Goal: Information Seeking & Learning: Understand process/instructions

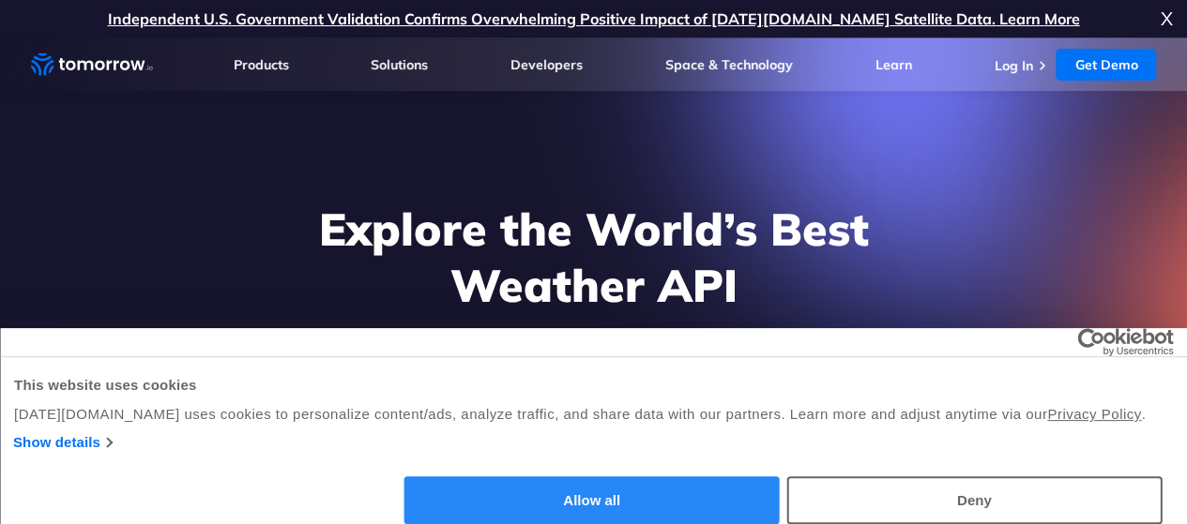
click at [780, 482] on button "Allow all" at bounding box center [591, 501] width 375 height 48
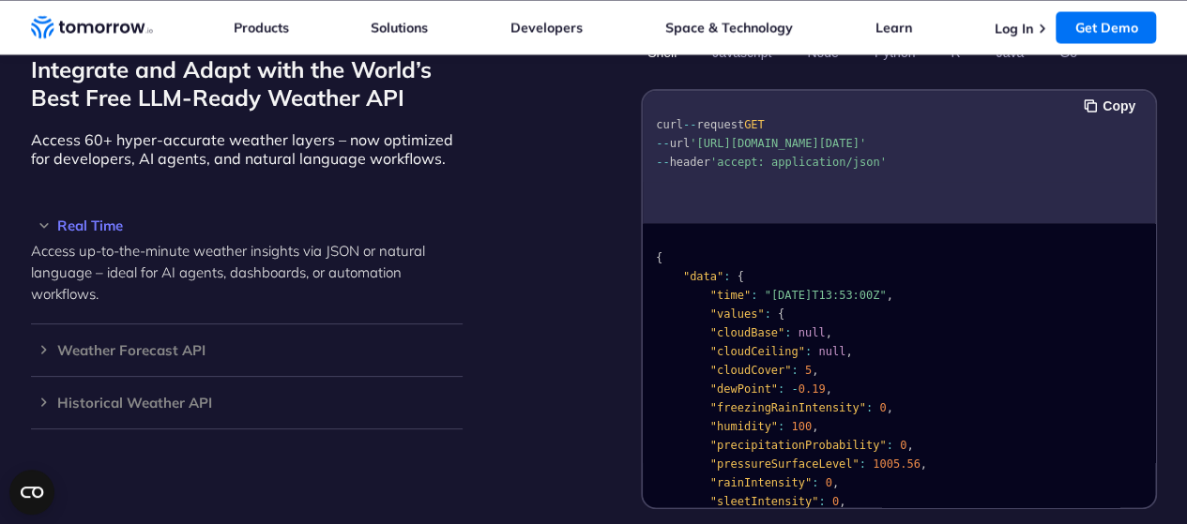
scroll to position [1661, 0]
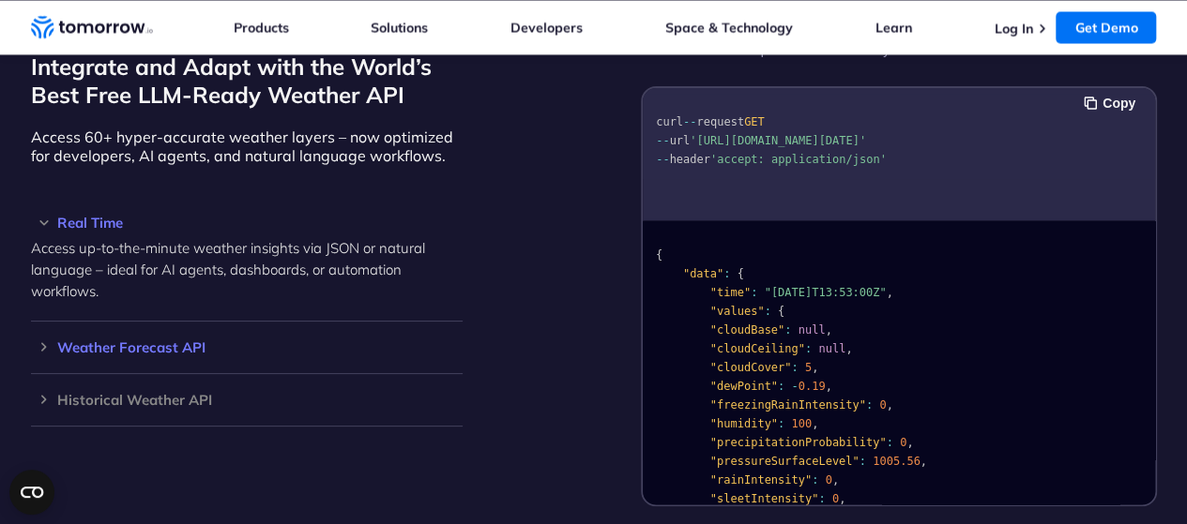
click at [160, 341] on h3 "Weather Forecast API" at bounding box center [247, 348] width 432 height 14
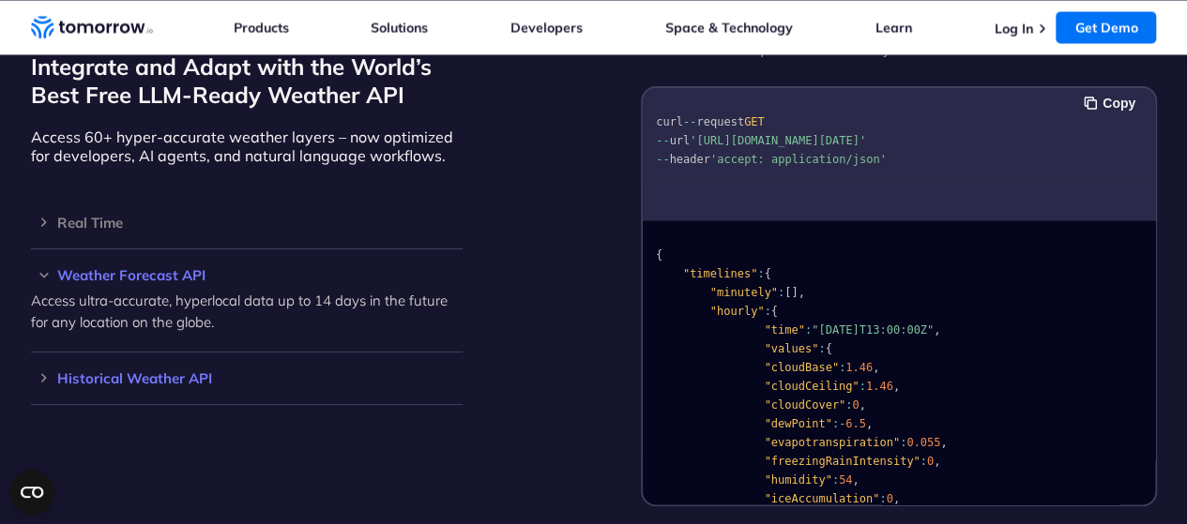
click at [143, 372] on h3 "Historical Weather API" at bounding box center [247, 379] width 432 height 14
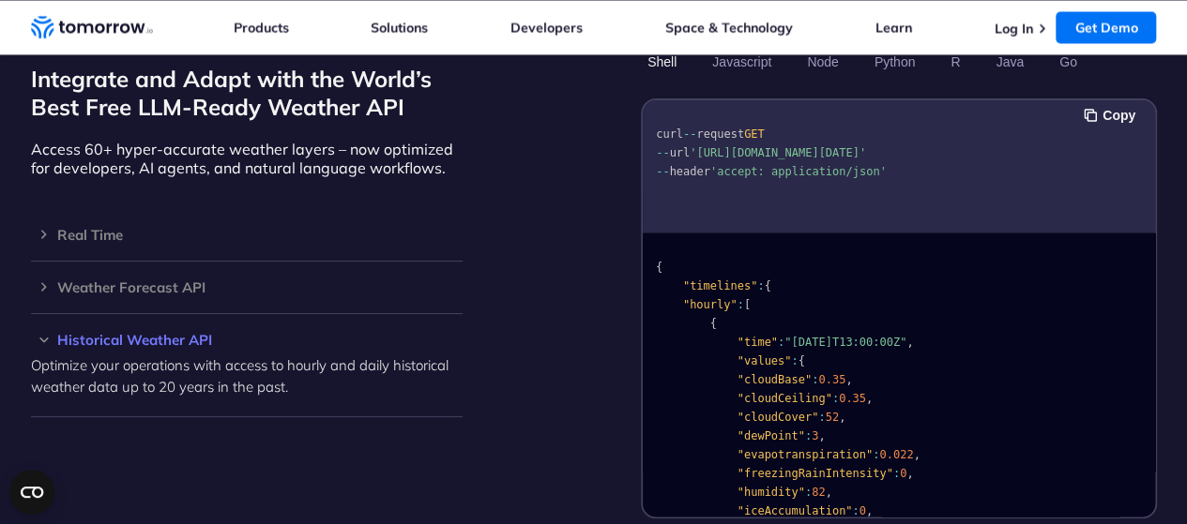
scroll to position [1665, 0]
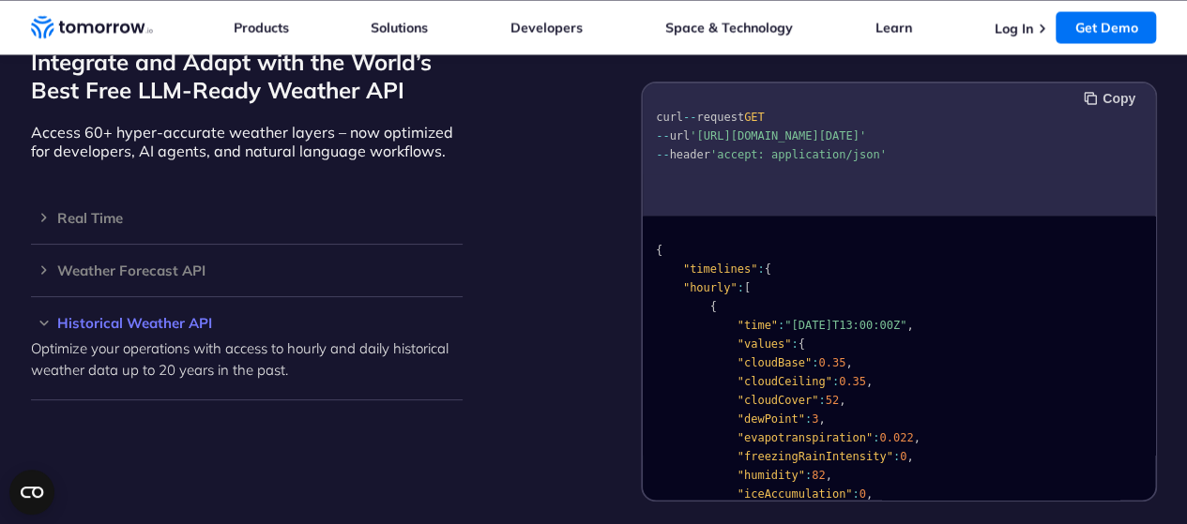
click at [1102, 88] on button "Copy" at bounding box center [1112, 98] width 57 height 21
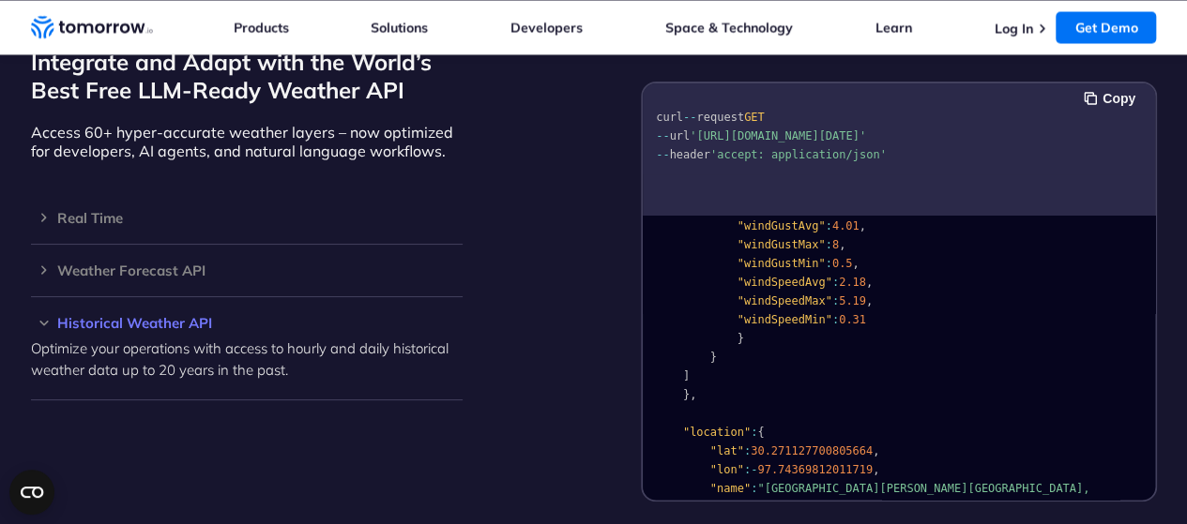
scroll to position [2516, 0]
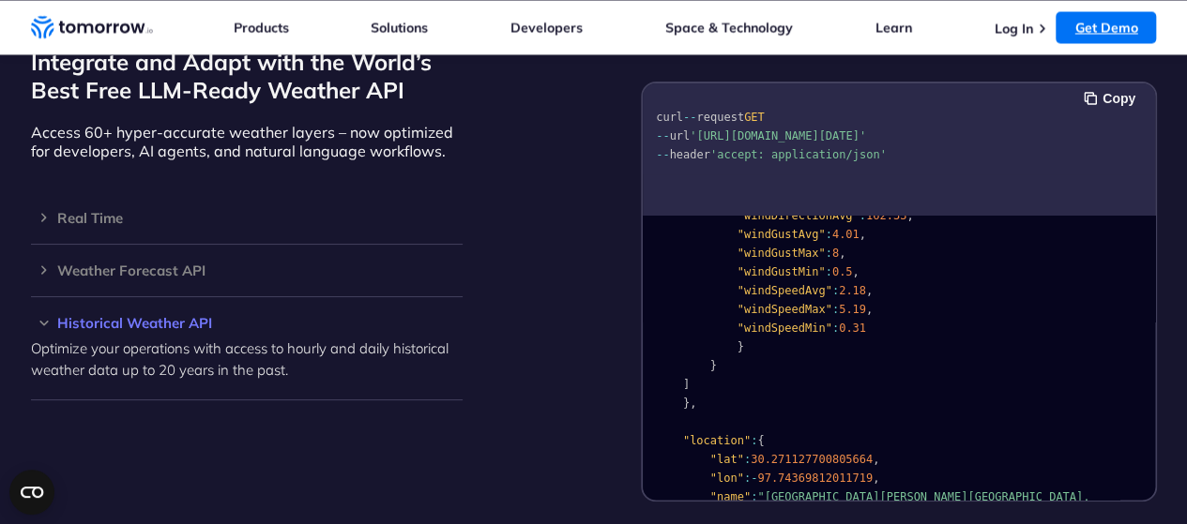
click at [1070, 23] on link "Get Demo" at bounding box center [1106, 27] width 100 height 32
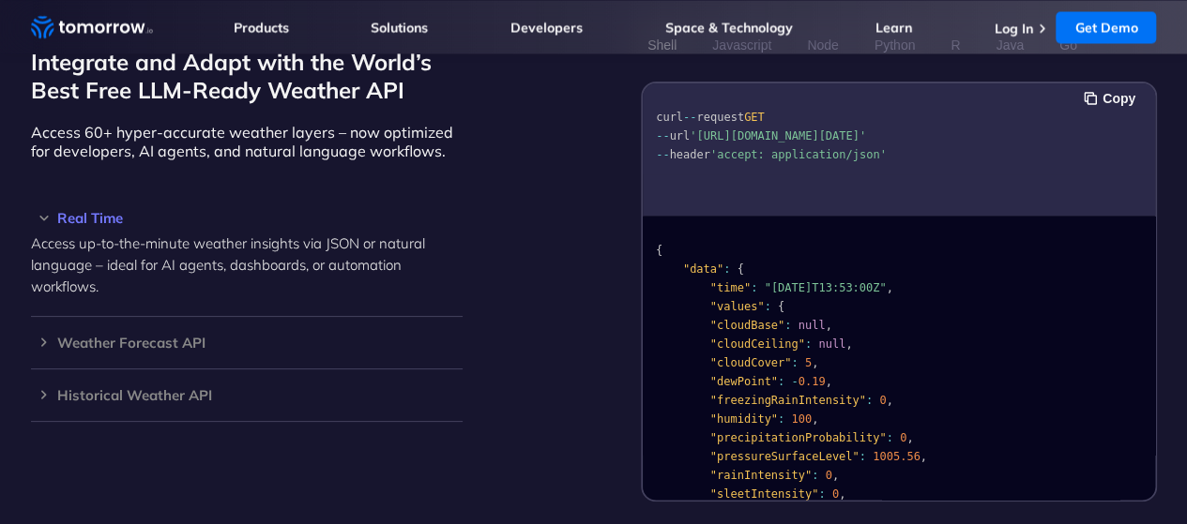
scroll to position [1666, 0]
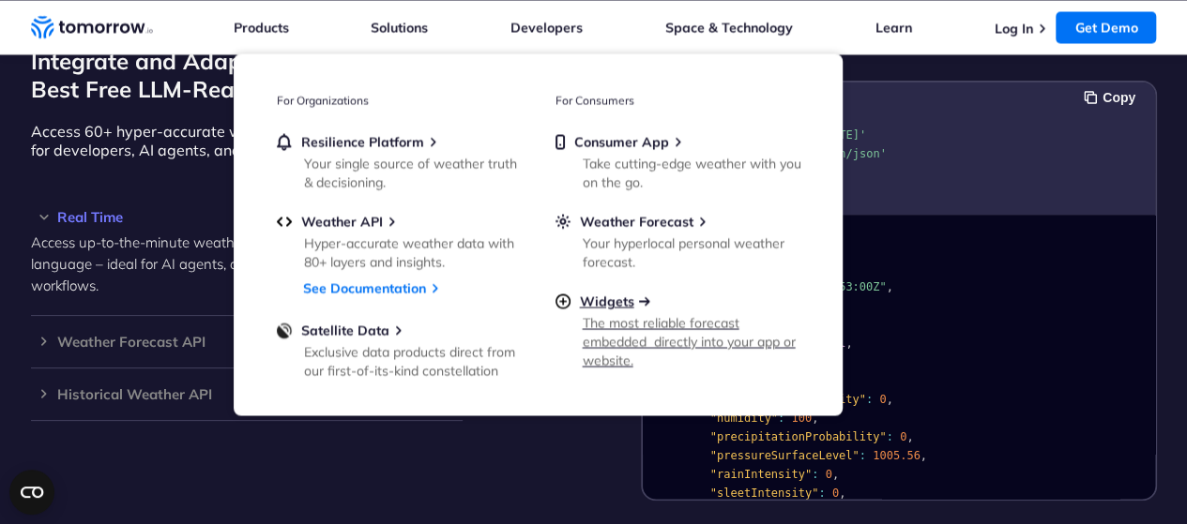
click at [617, 301] on span "Widgets" at bounding box center [607, 301] width 54 height 17
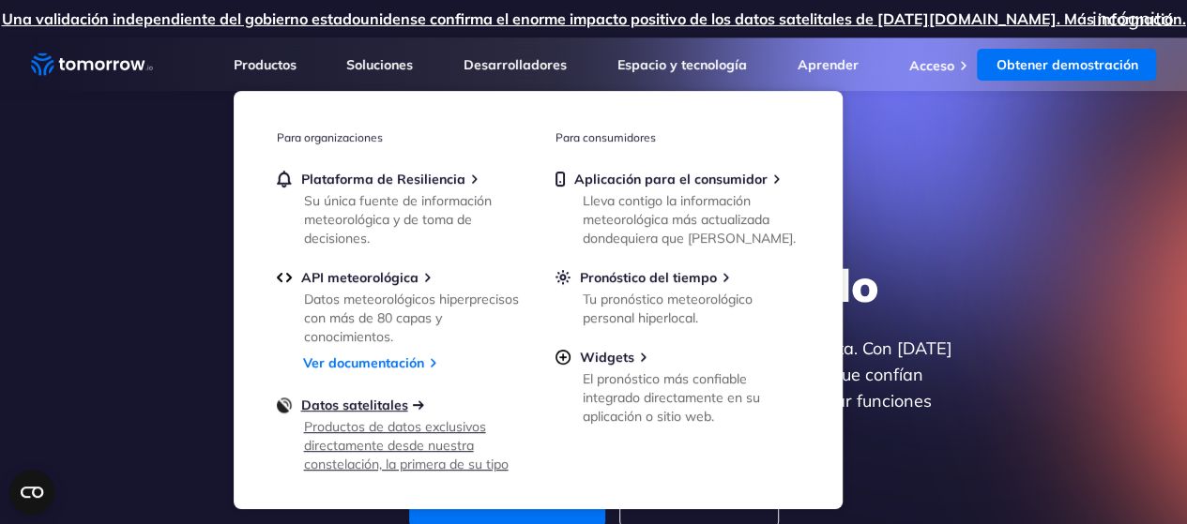
click at [361, 408] on font "Datos satelitales" at bounding box center [354, 405] width 107 height 17
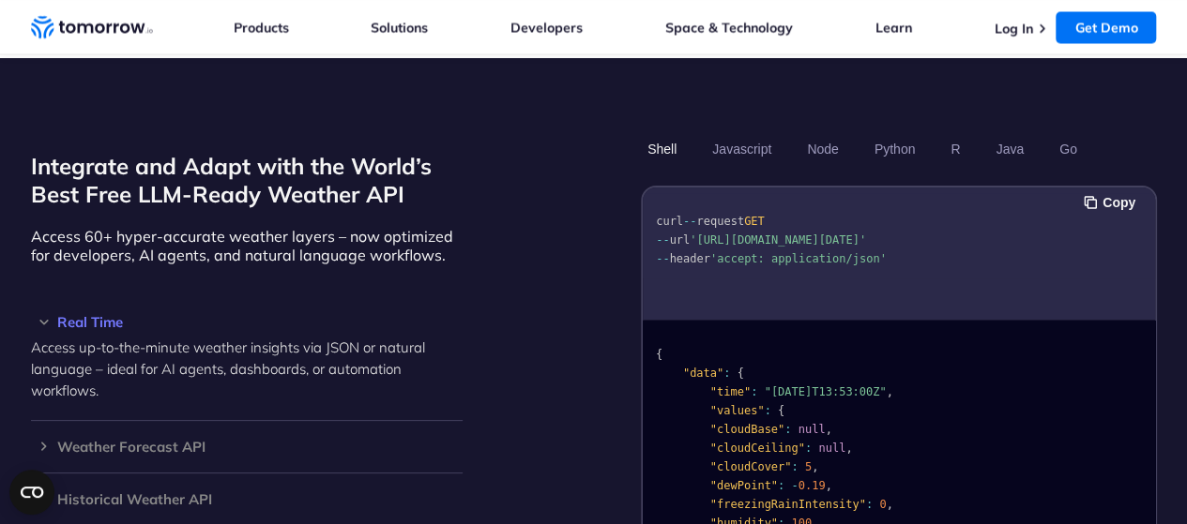
scroll to position [1518, 0]
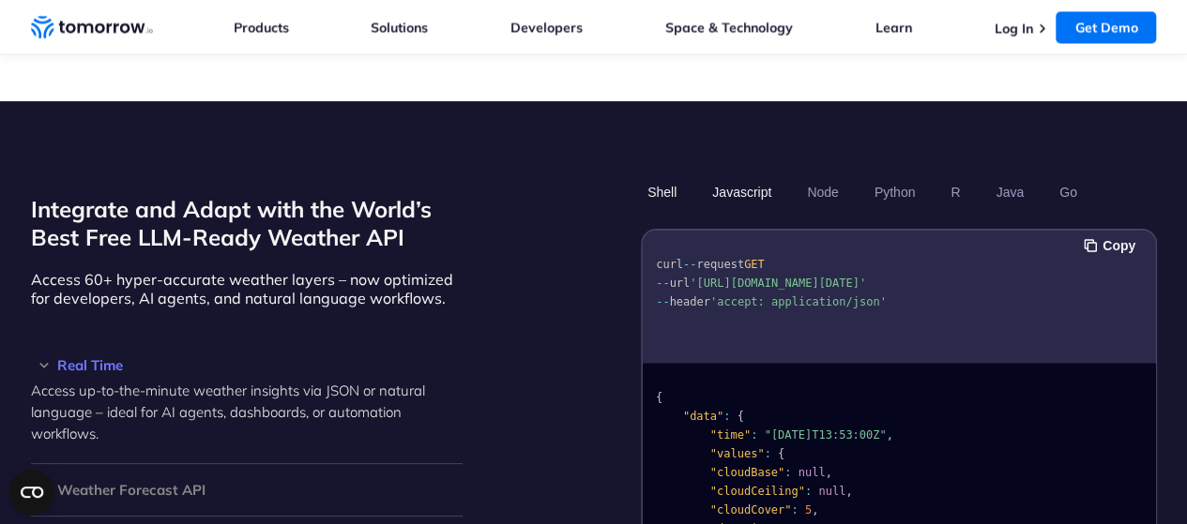
click at [747, 177] on button "Javascript" at bounding box center [742, 192] width 72 height 32
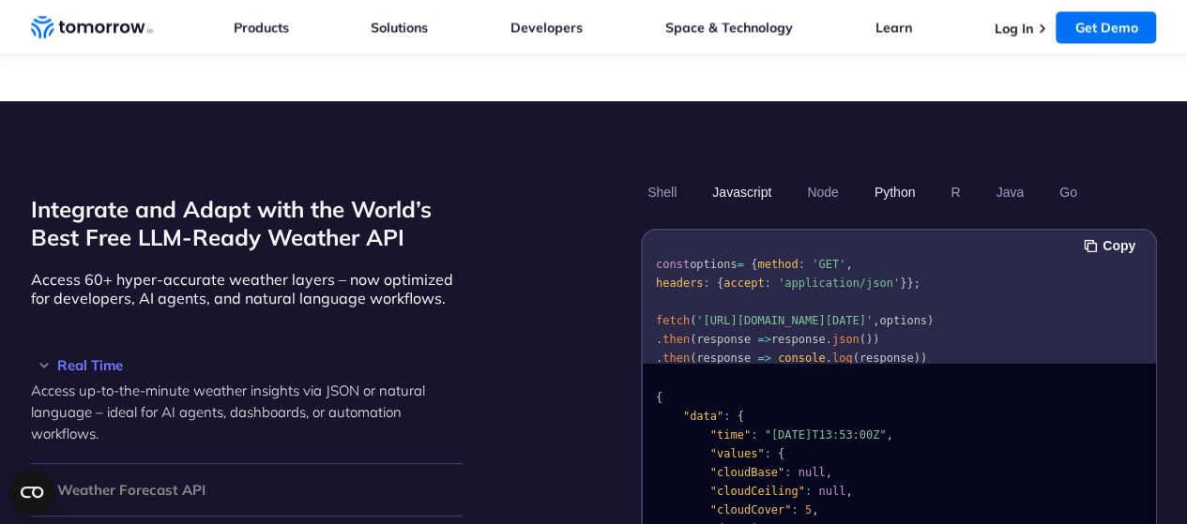
click at [890, 176] on button "Python" at bounding box center [894, 192] width 54 height 32
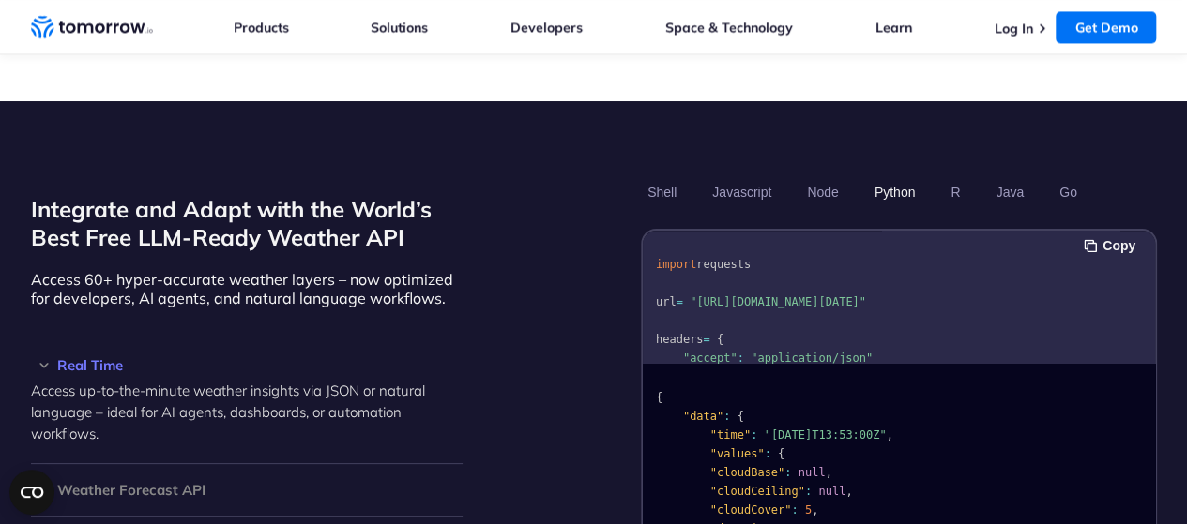
click at [890, 176] on button "Python" at bounding box center [894, 192] width 54 height 32
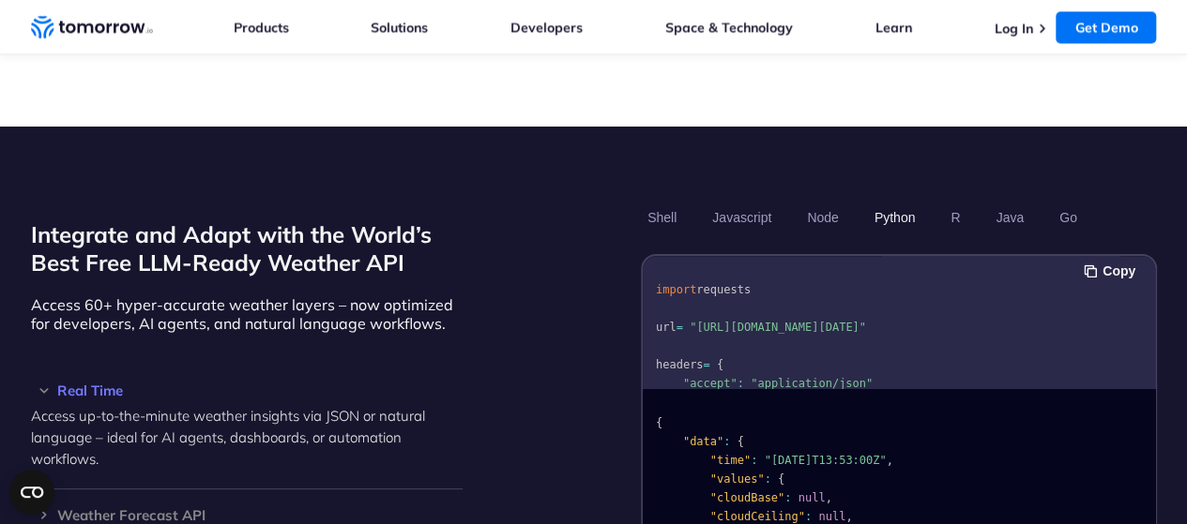
scroll to position [0, 0]
click at [1107, 261] on button "Copy" at bounding box center [1112, 271] width 57 height 21
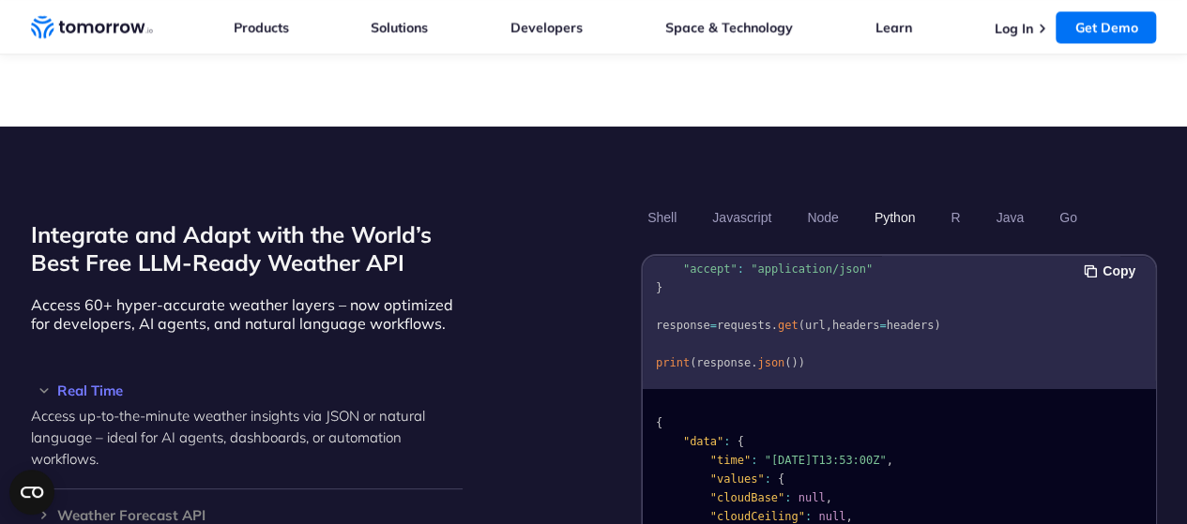
scroll to position [133, 0]
click at [1006, 202] on button "Java" at bounding box center [1009, 218] width 41 height 32
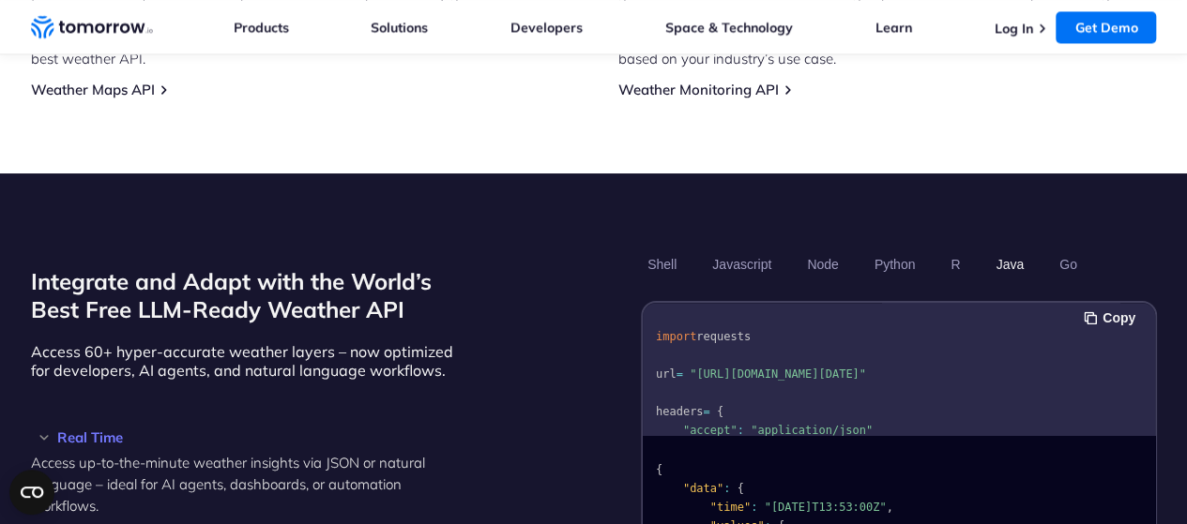
scroll to position [1438, 0]
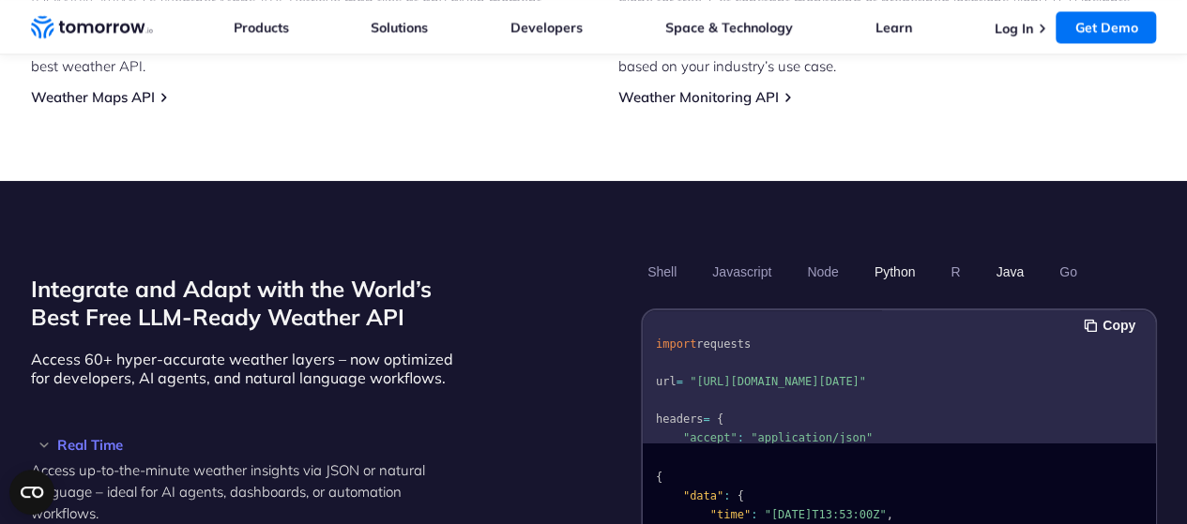
click at [896, 256] on button "Python" at bounding box center [894, 272] width 54 height 32
click at [813, 256] on button "Node" at bounding box center [822, 272] width 44 height 32
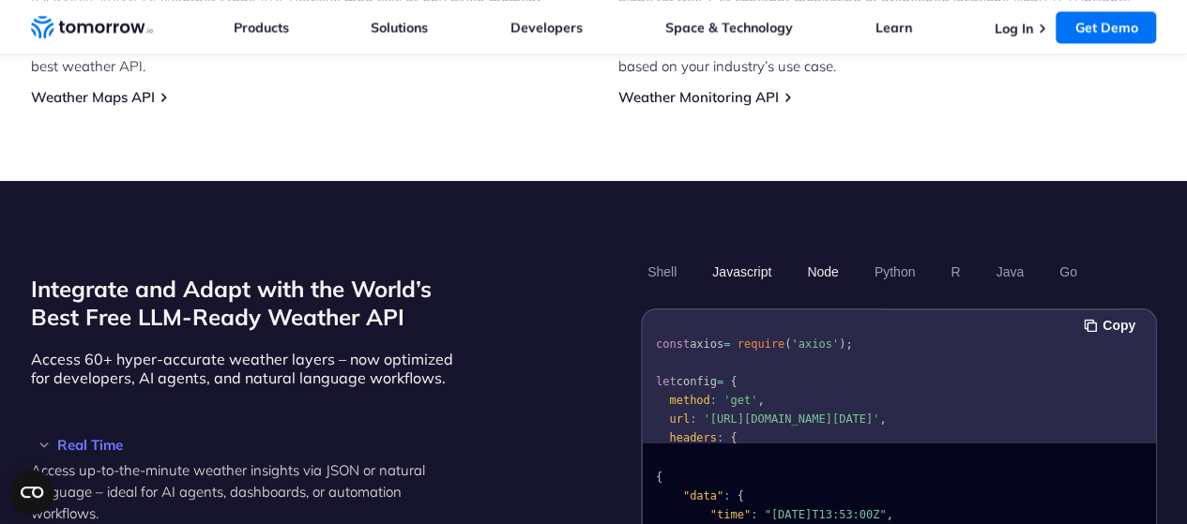
click at [752, 256] on button "Javascript" at bounding box center [742, 272] width 72 height 32
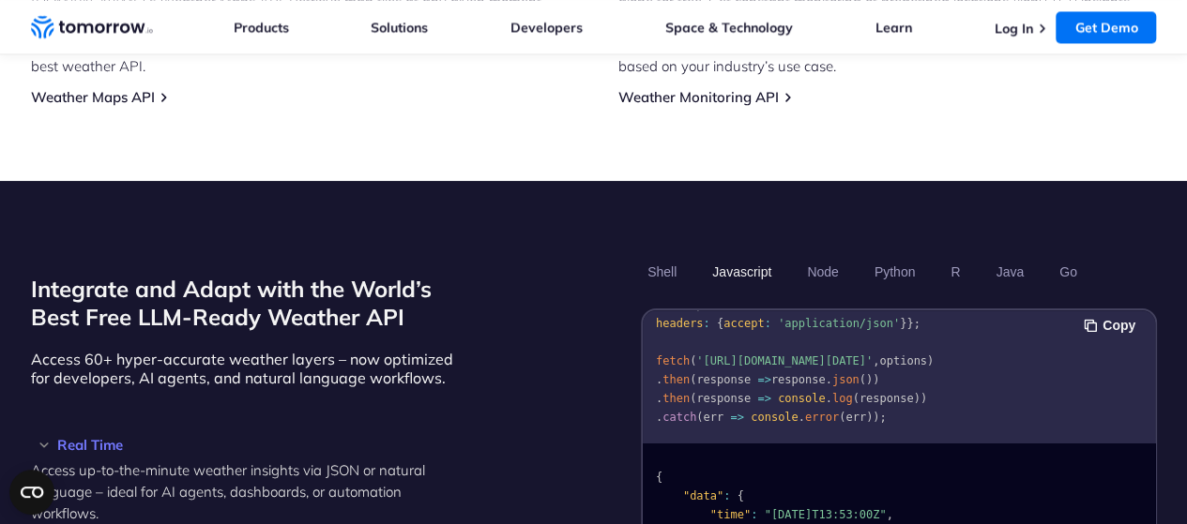
scroll to position [58, 0]
click at [1072, 256] on button "Go" at bounding box center [1067, 272] width 31 height 32
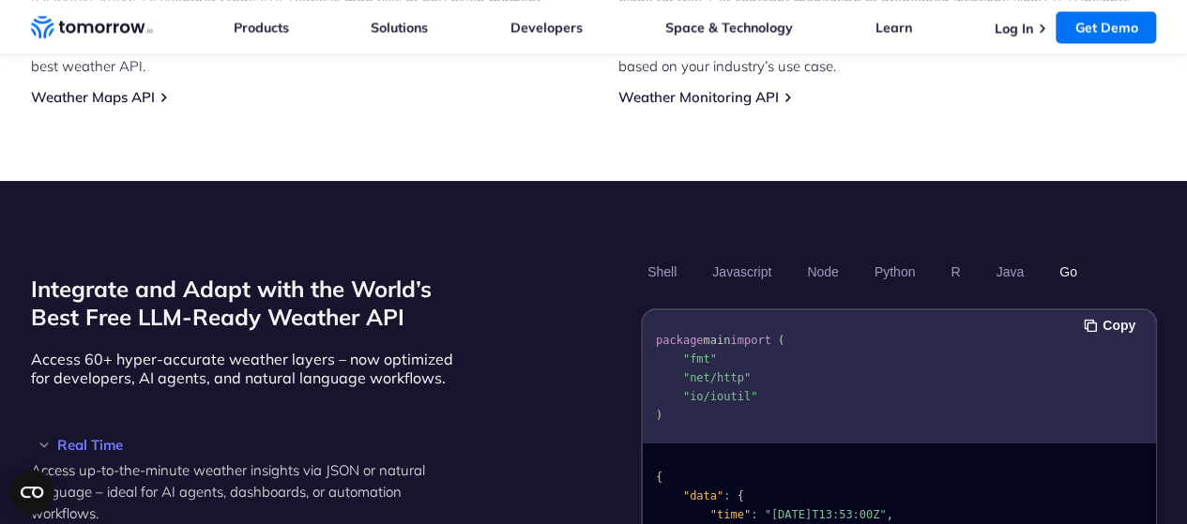
scroll to position [0, 0]
click at [793, 340] on pre "package main import ( "fmt" "net/http" "io/ioutil" ) func main ( ) { url := "ht…" at bounding box center [899, 443] width 512 height 254
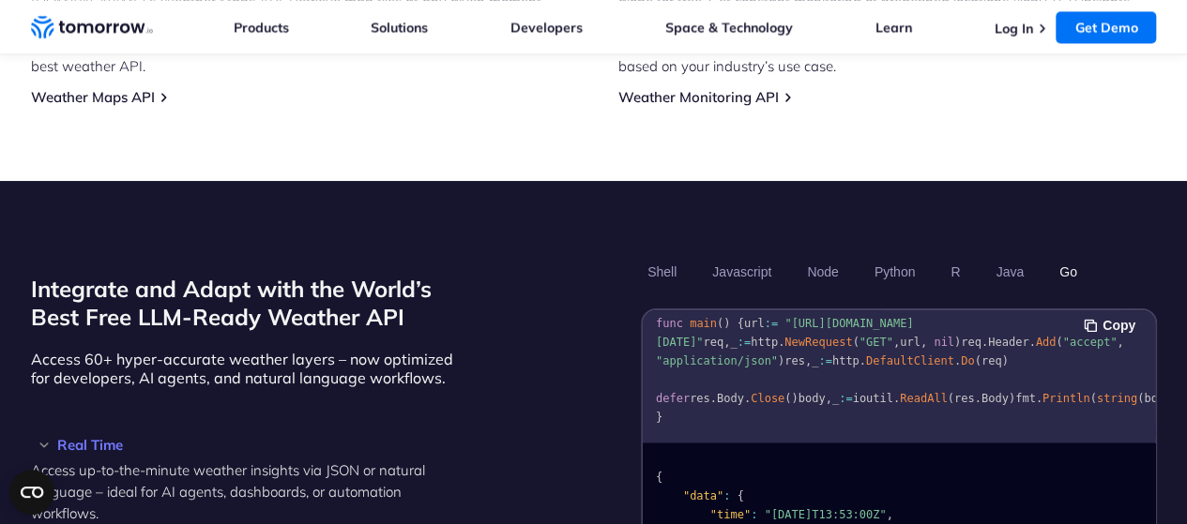
scroll to position [302, 0]
click at [659, 256] on button "Shell" at bounding box center [662, 272] width 42 height 32
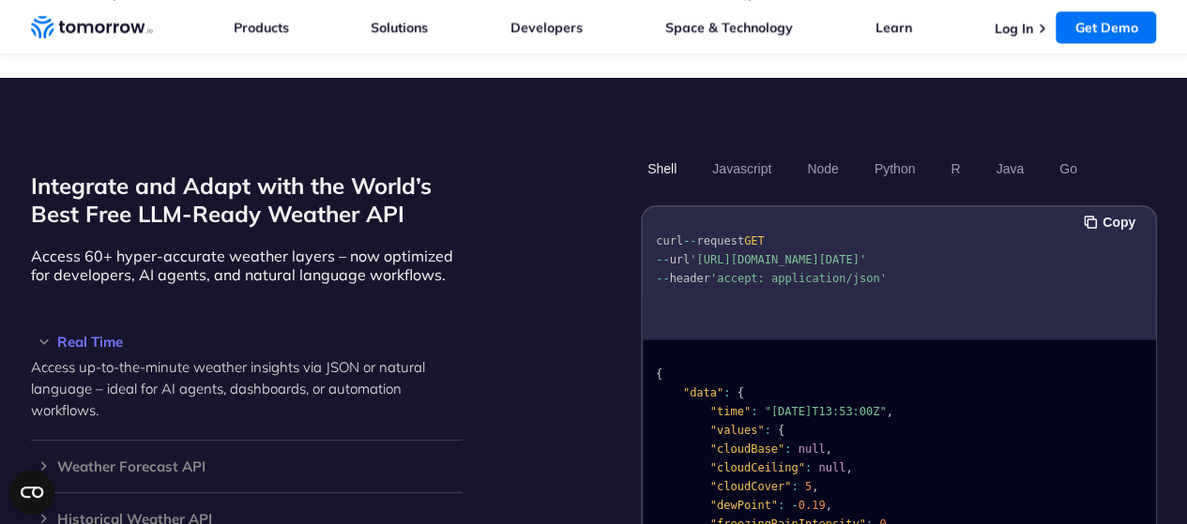
scroll to position [1543, 0]
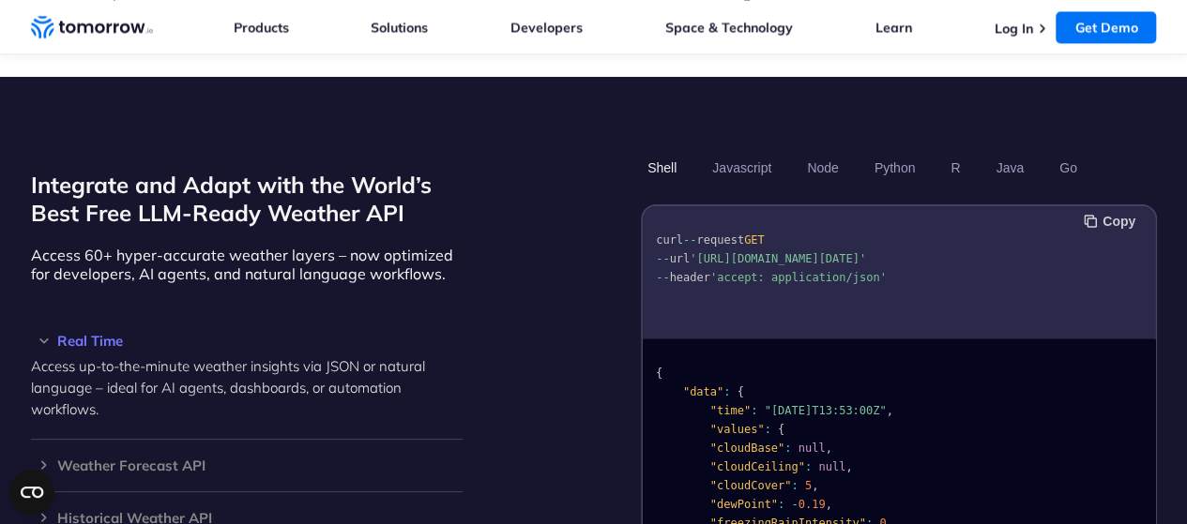
click at [1109, 211] on button "Copy" at bounding box center [1112, 221] width 57 height 21
click at [839, 252] on span "'https://api.tomorrow.io/v4/weather/realtime?location=toronto&apikey=XXX'" at bounding box center [778, 258] width 176 height 13
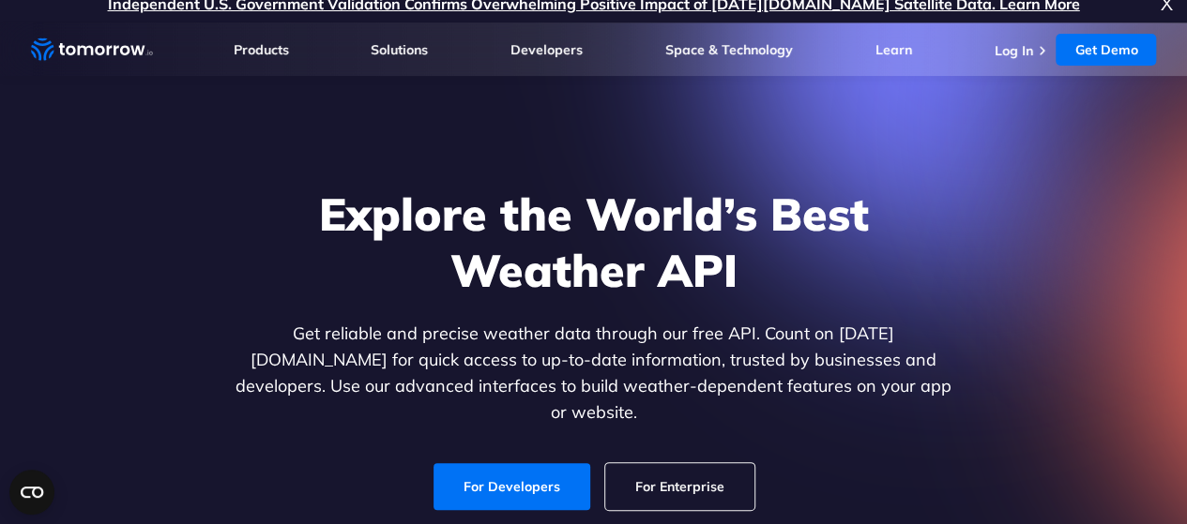
scroll to position [0, 0]
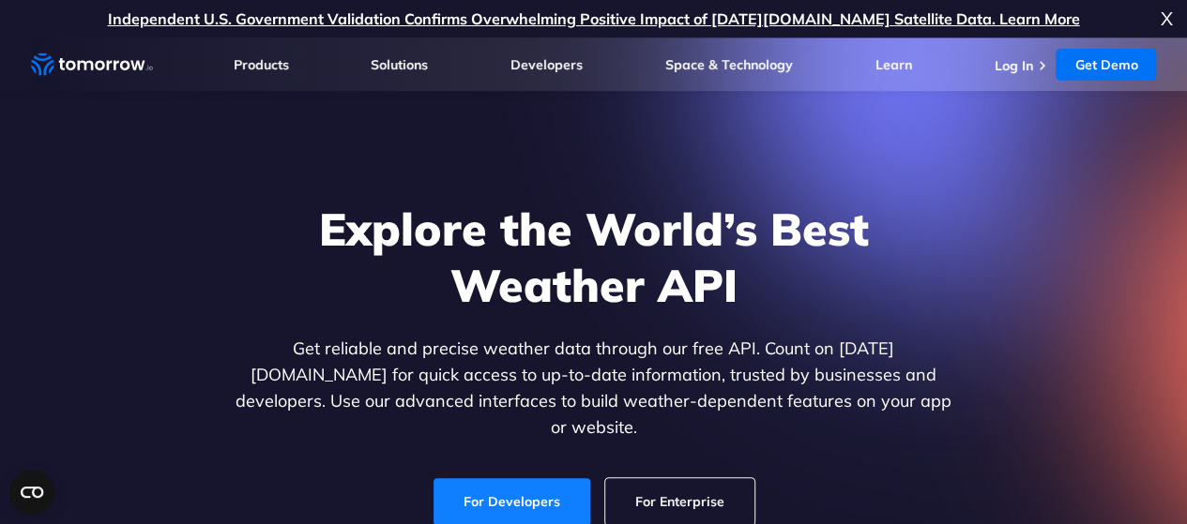
click at [491, 491] on link "For Developers" at bounding box center [511, 502] width 157 height 47
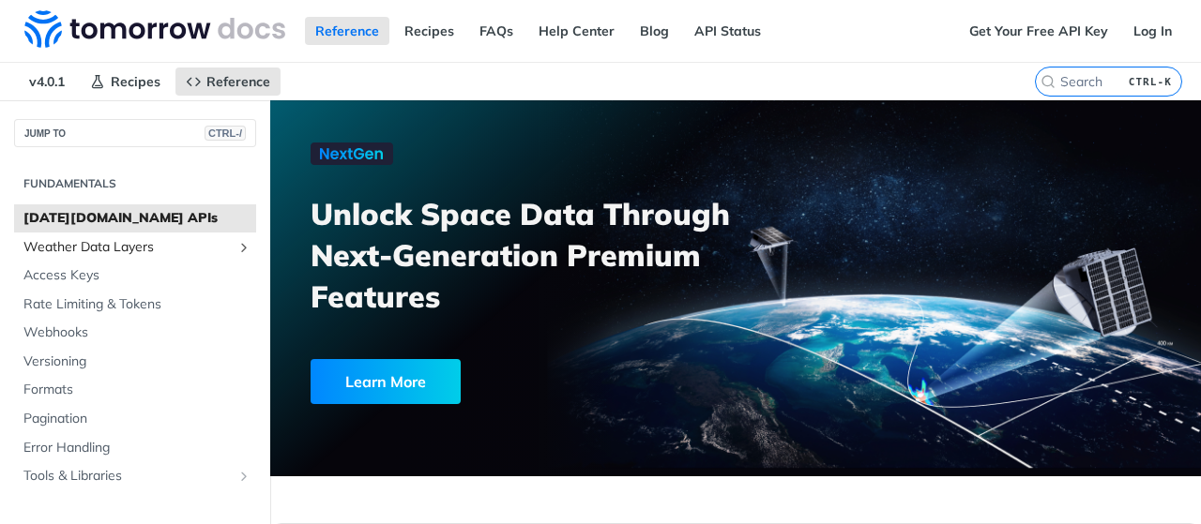
click at [88, 246] on span "Weather Data Layers" at bounding box center [127, 247] width 208 height 19
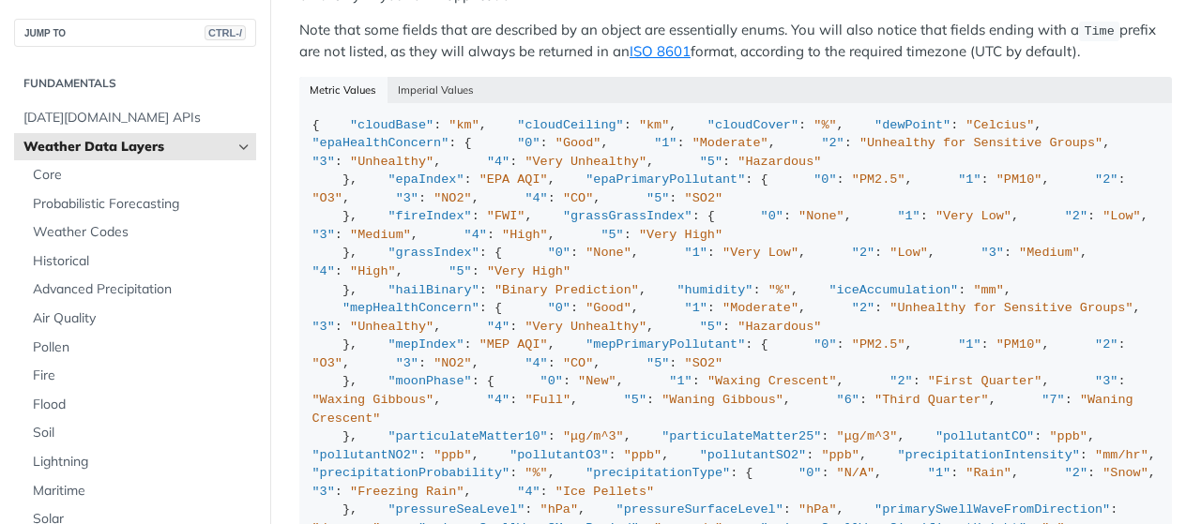
scroll to position [2030, 0]
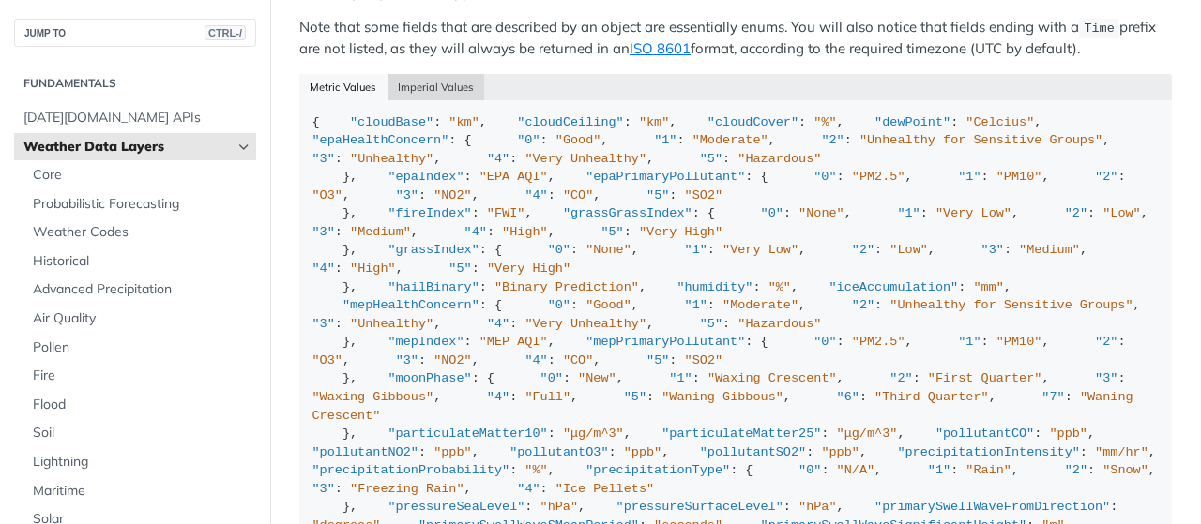
click at [425, 76] on button "Imperial Values" at bounding box center [437, 87] width 98 height 26
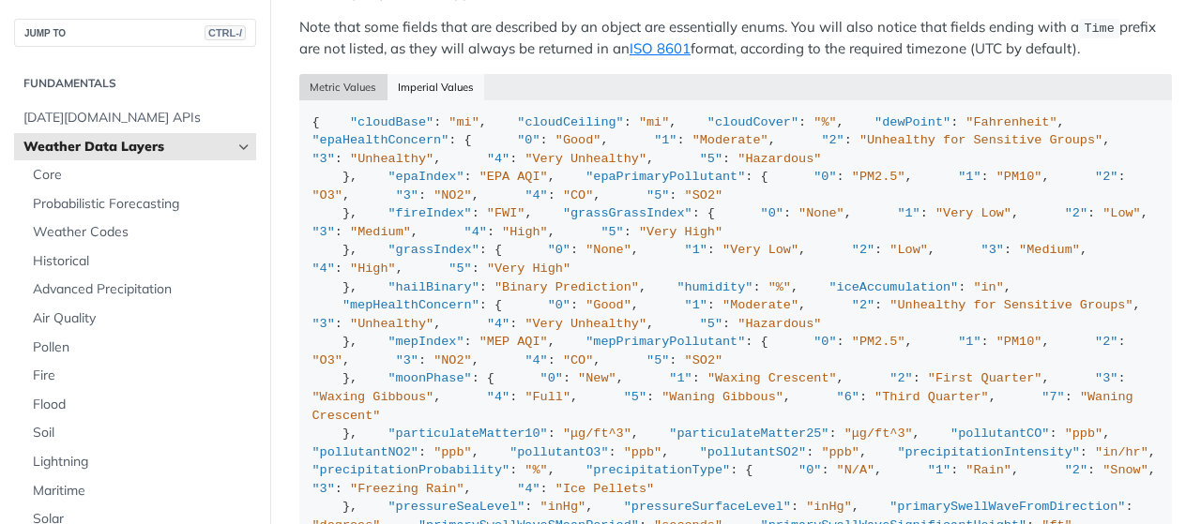
click at [372, 74] on button "Metric Values" at bounding box center [343, 87] width 88 height 26
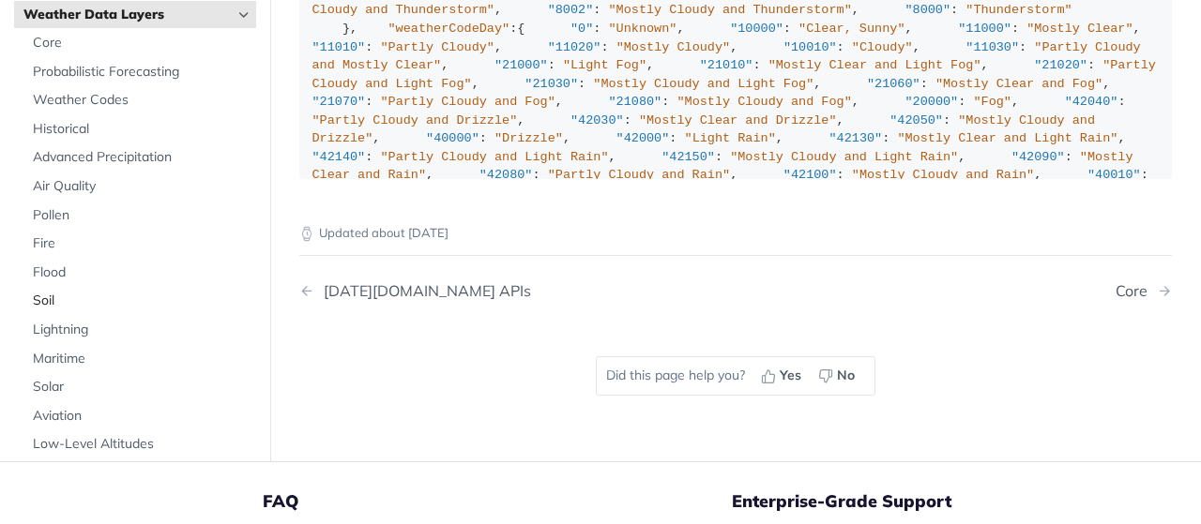
scroll to position [83, 0]
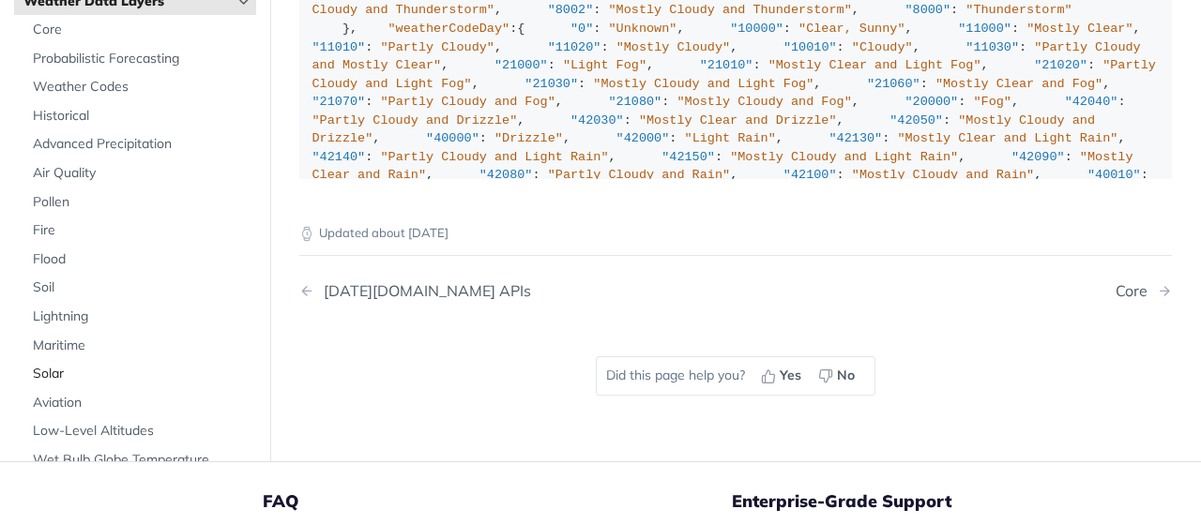
click at [54, 365] on span "Solar" at bounding box center [142, 374] width 219 height 19
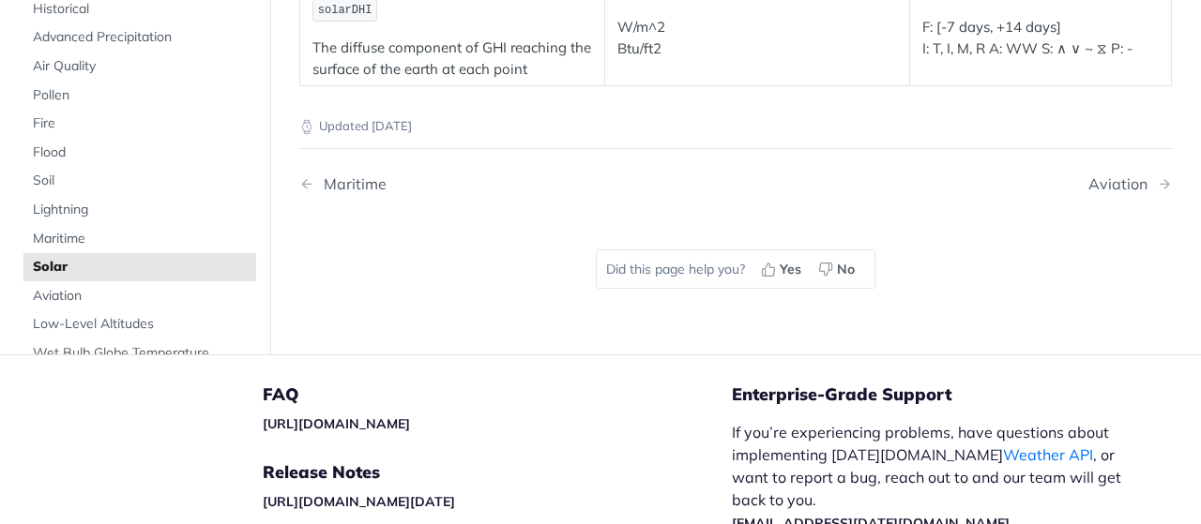
scroll to position [747, 0]
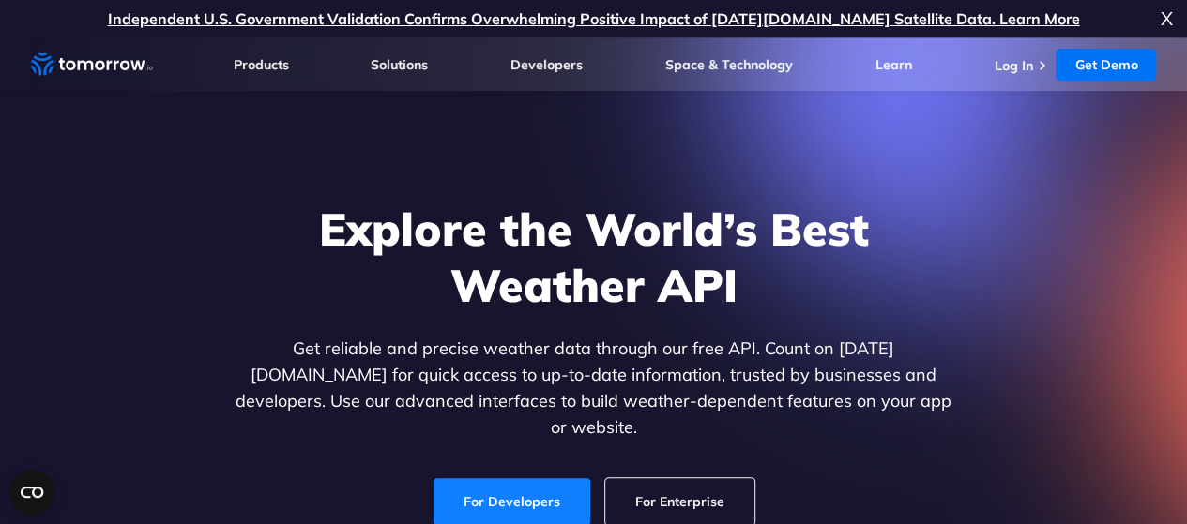
click at [533, 489] on link "For Developers" at bounding box center [511, 502] width 157 height 47
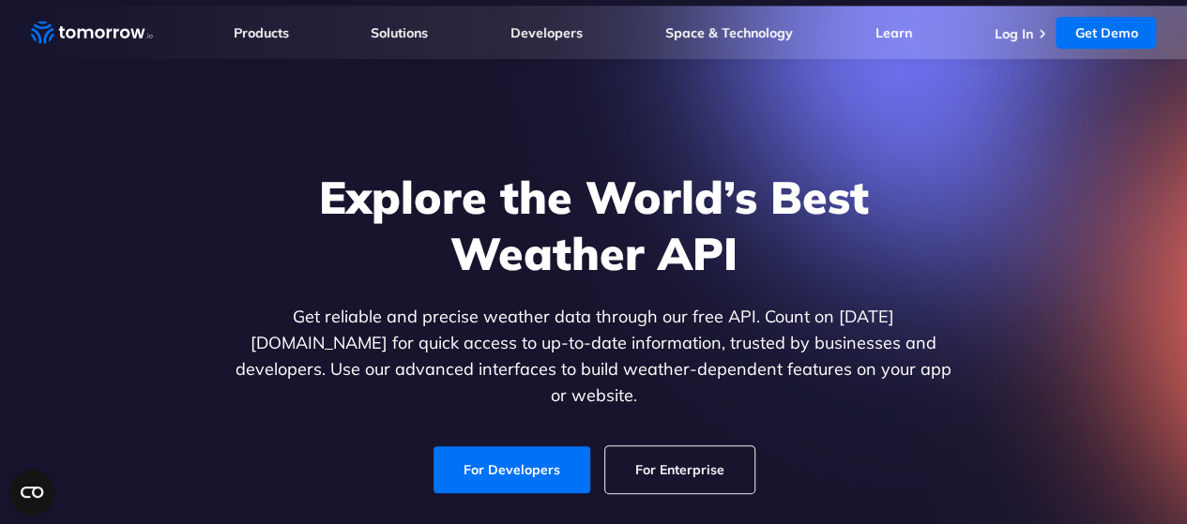
scroll to position [113, 0]
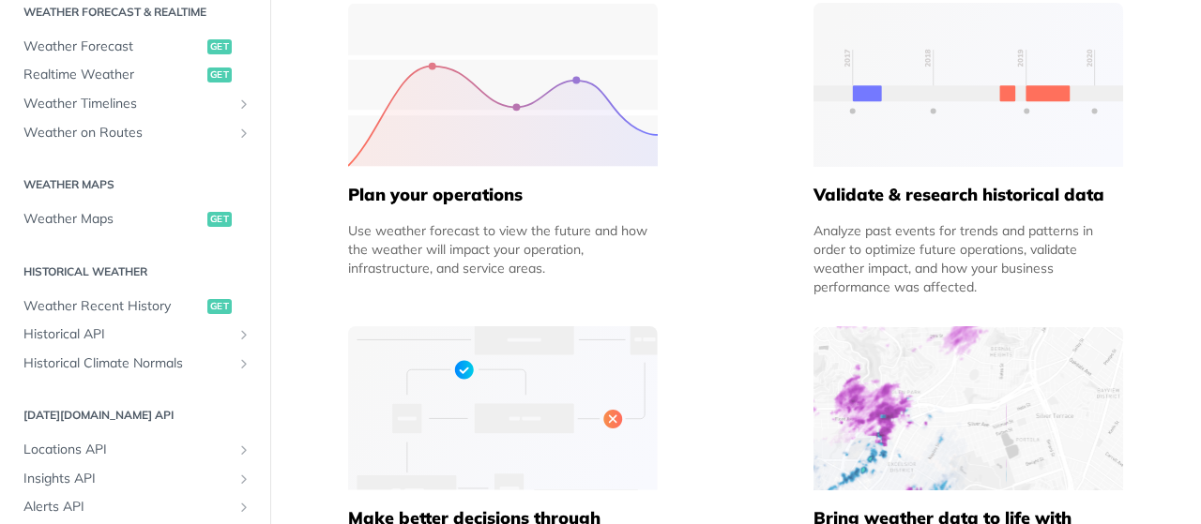
scroll to position [418, 0]
click at [92, 48] on span "Weather Forecast" at bounding box center [112, 46] width 179 height 19
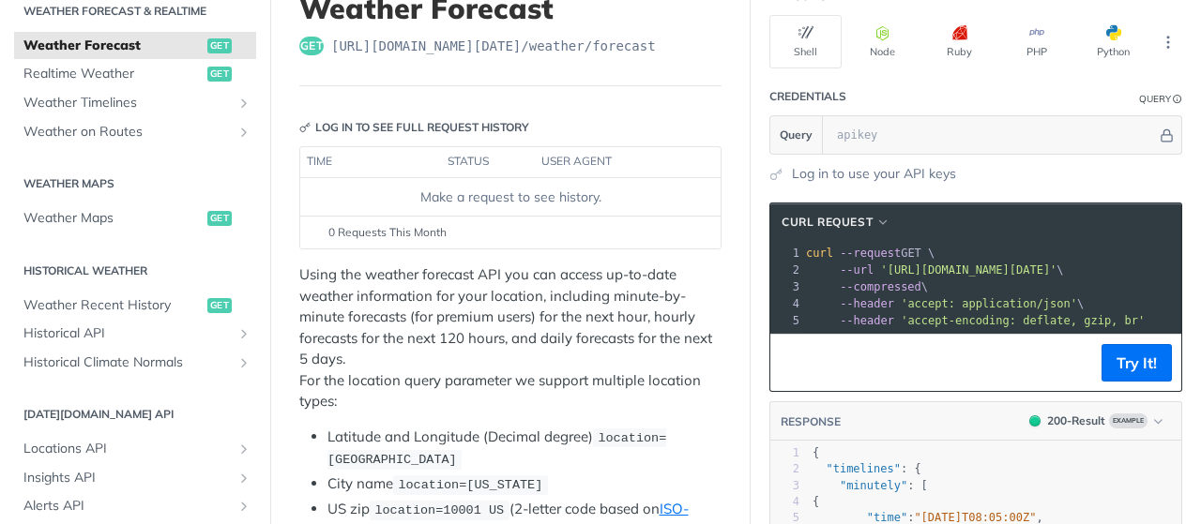
scroll to position [137, 0]
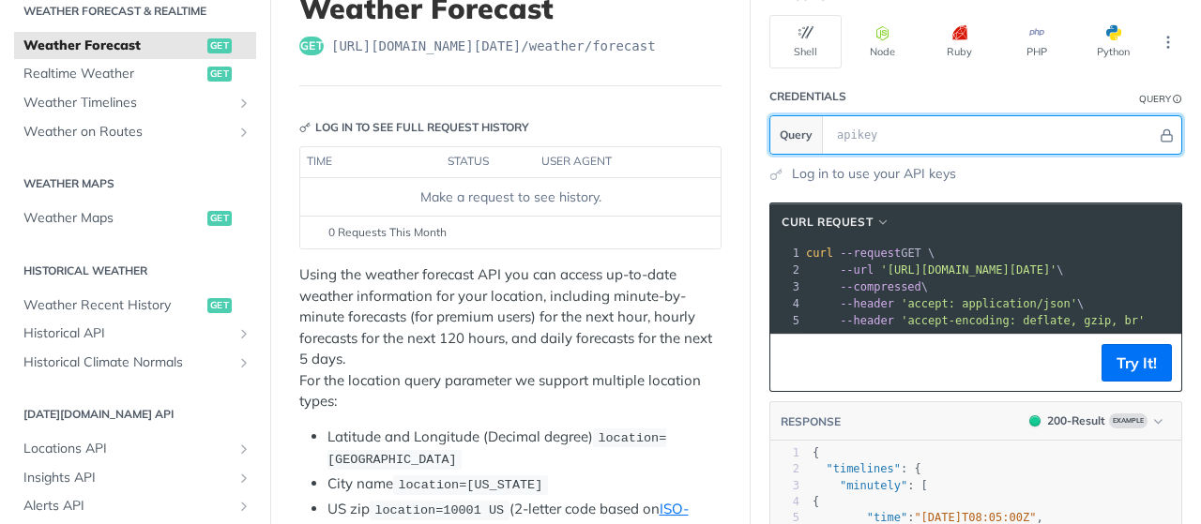
click at [835, 127] on input "text" at bounding box center [992, 135] width 329 height 38
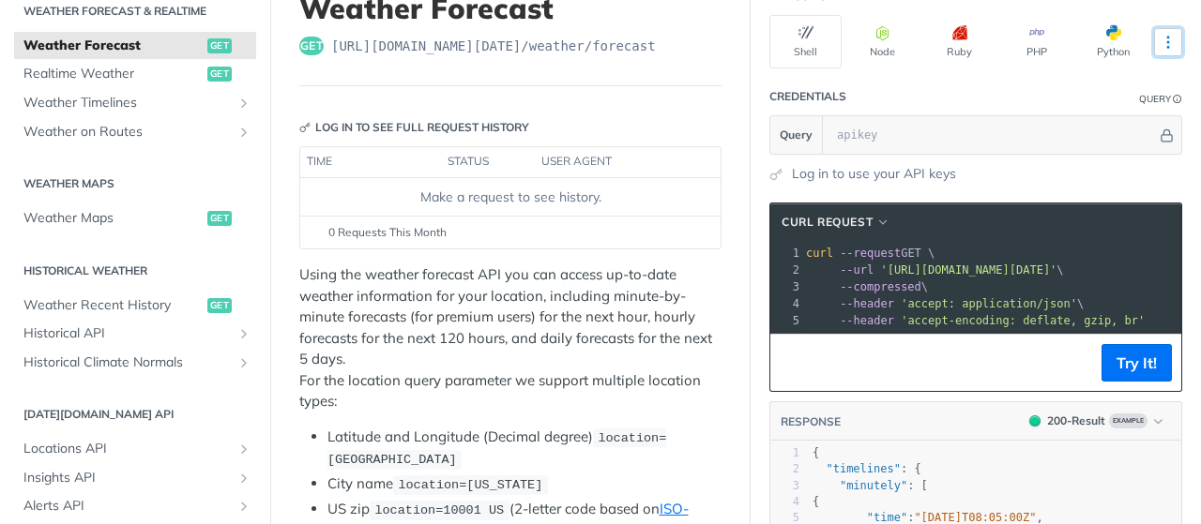
click at [1160, 45] on icon "More ellipsis" at bounding box center [1168, 42] width 17 height 17
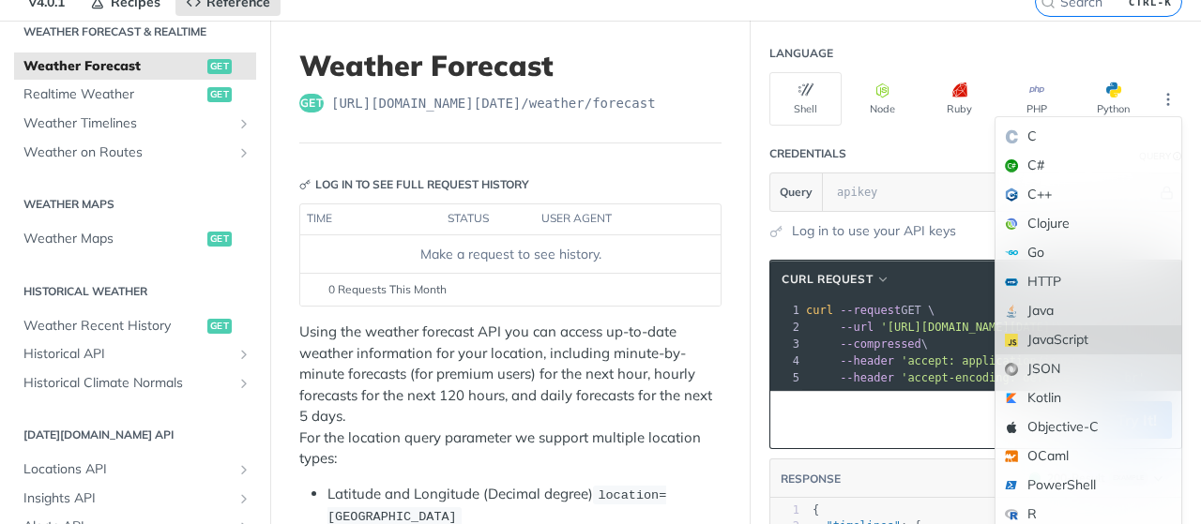
scroll to position [79, 0]
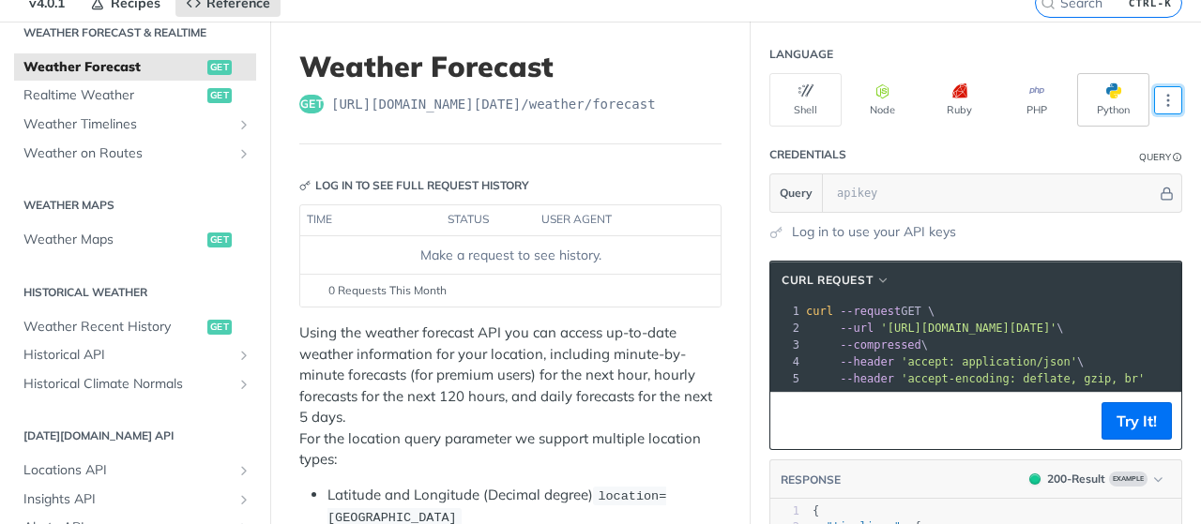
click at [1083, 99] on button "Python" at bounding box center [1113, 99] width 72 height 53
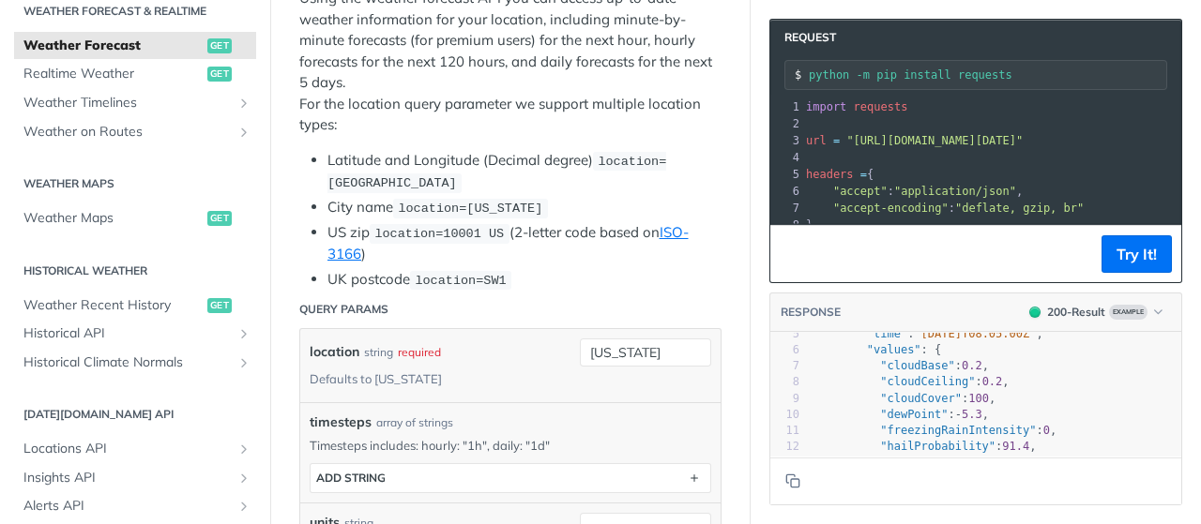
scroll to position [118, 0]
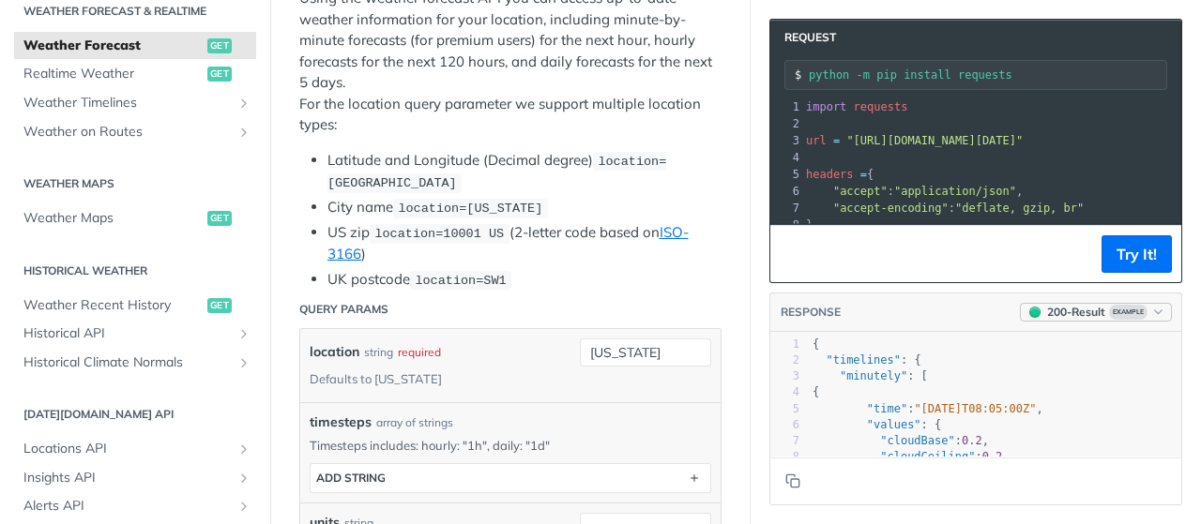
click at [1151, 308] on icon "button" at bounding box center [1158, 312] width 14 height 14
click at [988, 455] on div "Clear Example" at bounding box center [1070, 455] width 205 height 31
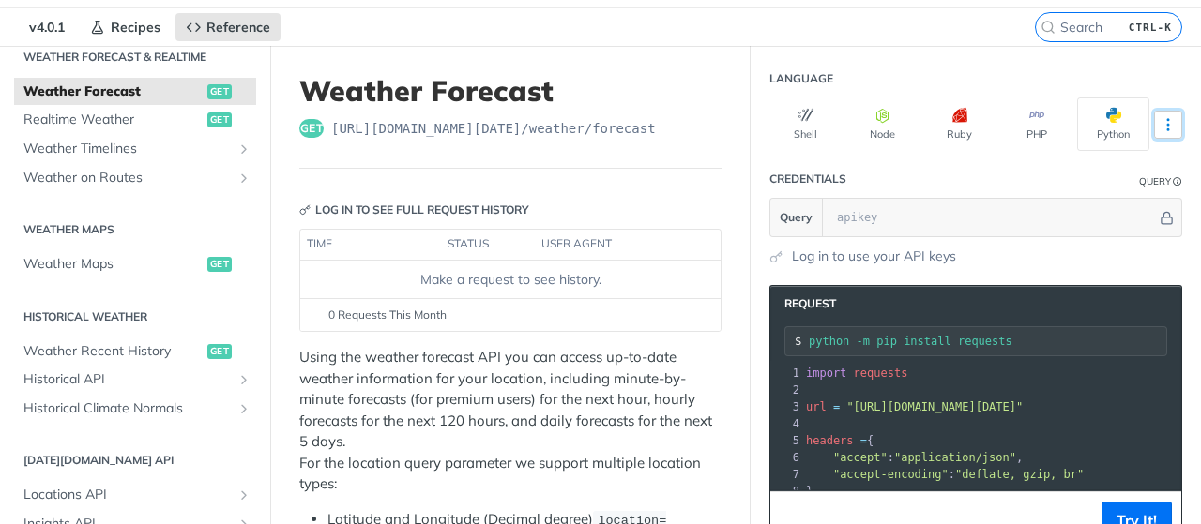
click at [1160, 119] on icon "More ellipsis" at bounding box center [1168, 124] width 17 height 17
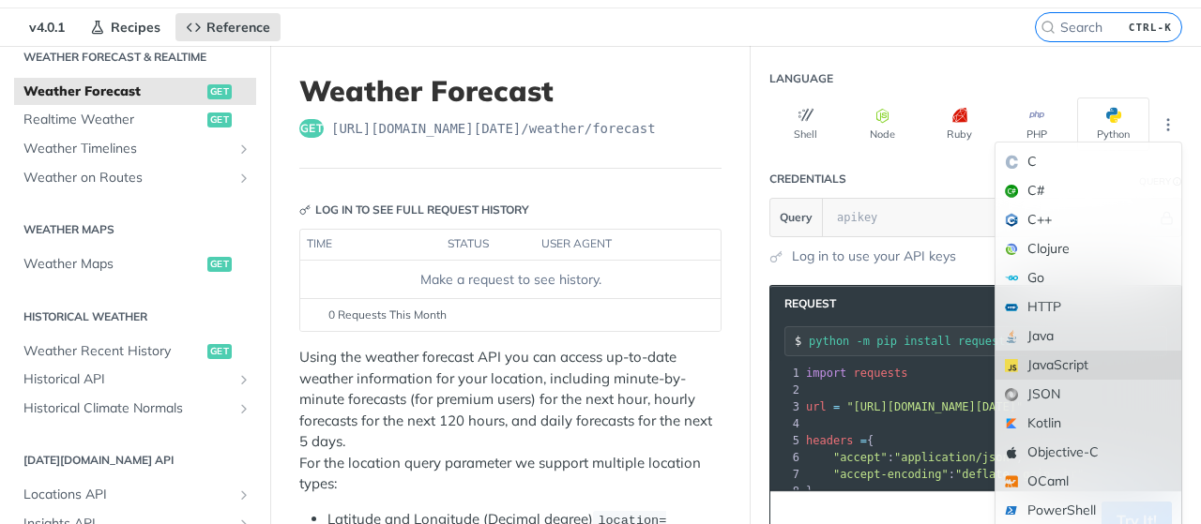
click at [1040, 365] on div "JavaScript" at bounding box center [1089, 365] width 186 height 29
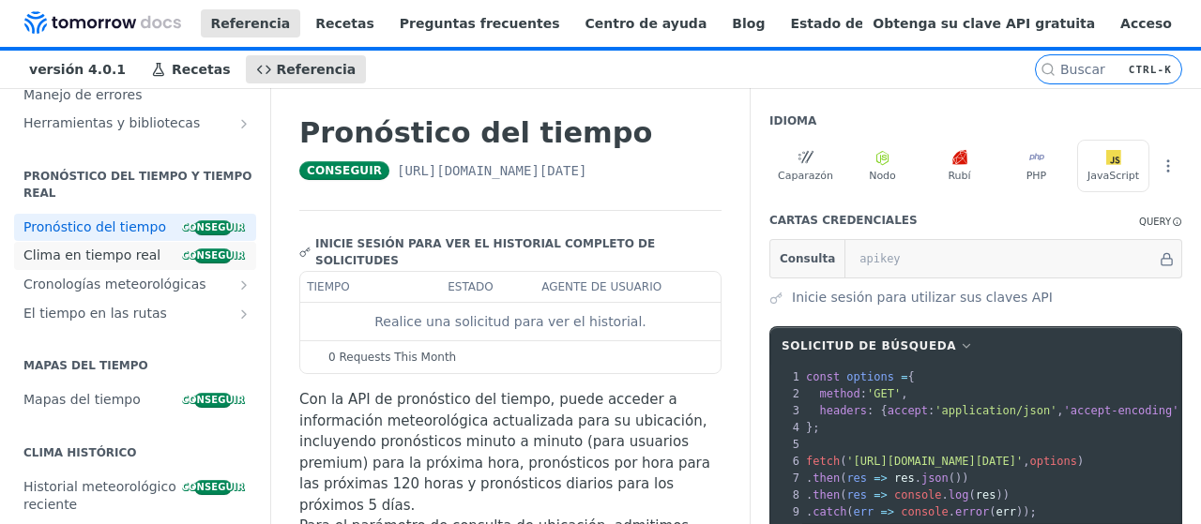
click at [84, 260] on font "Clima en tiempo real" at bounding box center [91, 255] width 137 height 15
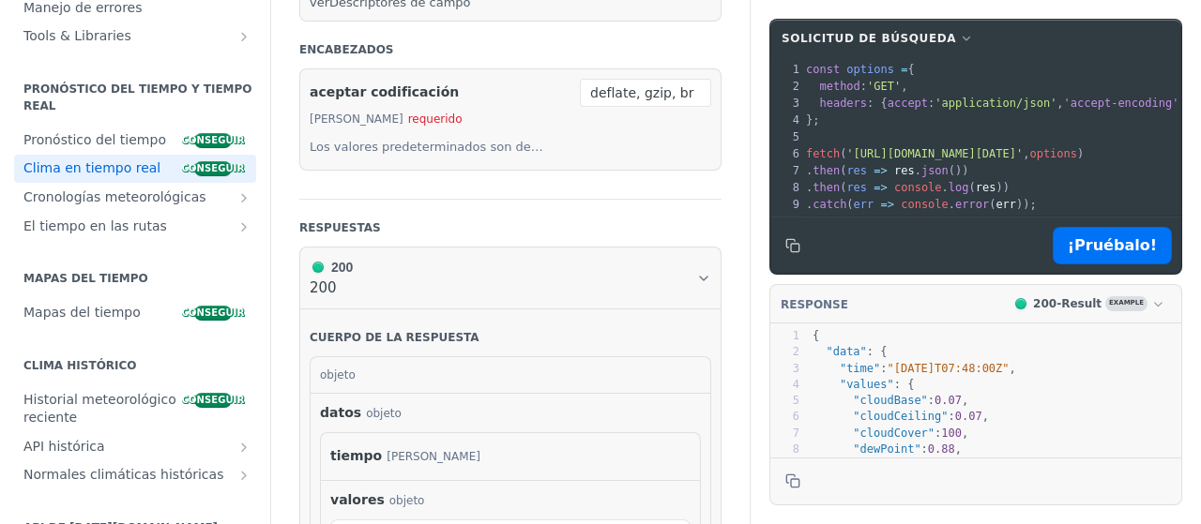
scroll to position [839, 0]
click at [1113, 248] on font "¡Pruébalo!" at bounding box center [1112, 245] width 89 height 18
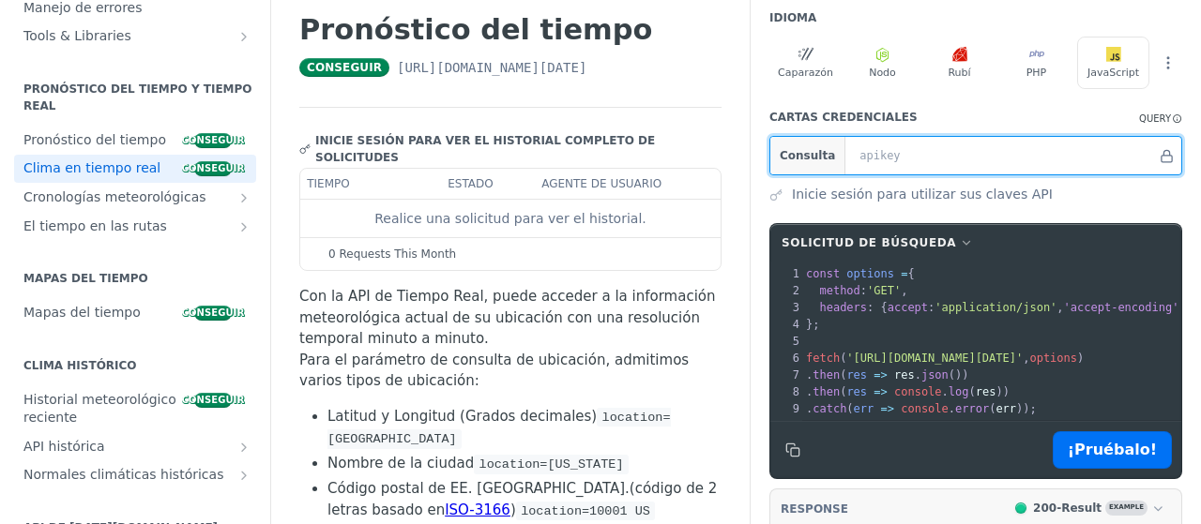
scroll to position [95, 0]
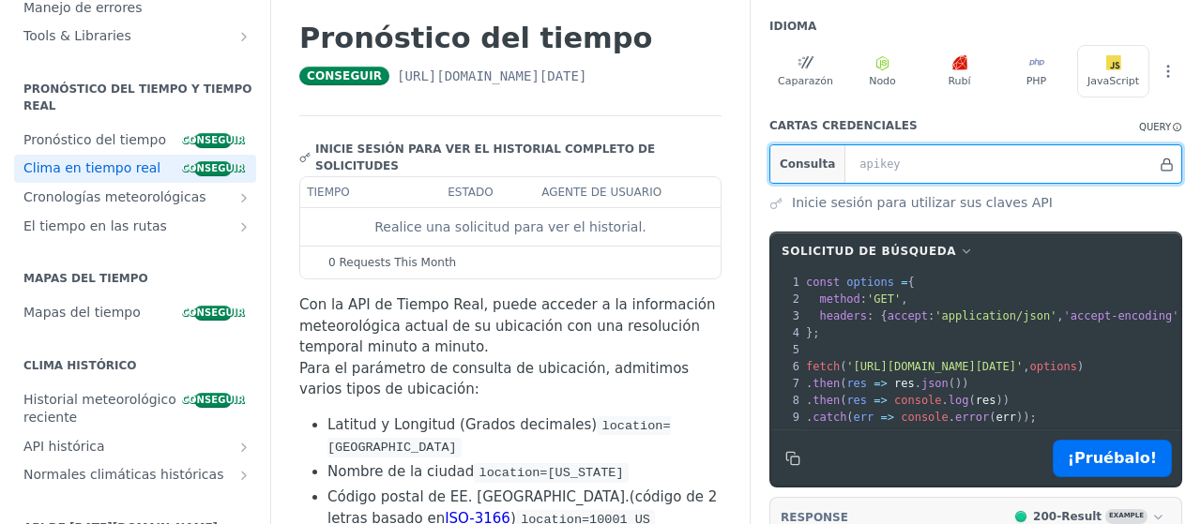
click at [1160, 167] on icon "Hide" at bounding box center [1167, 165] width 14 height 14
click at [1172, 167] on icon "Show" at bounding box center [1179, 165] width 14 height 14
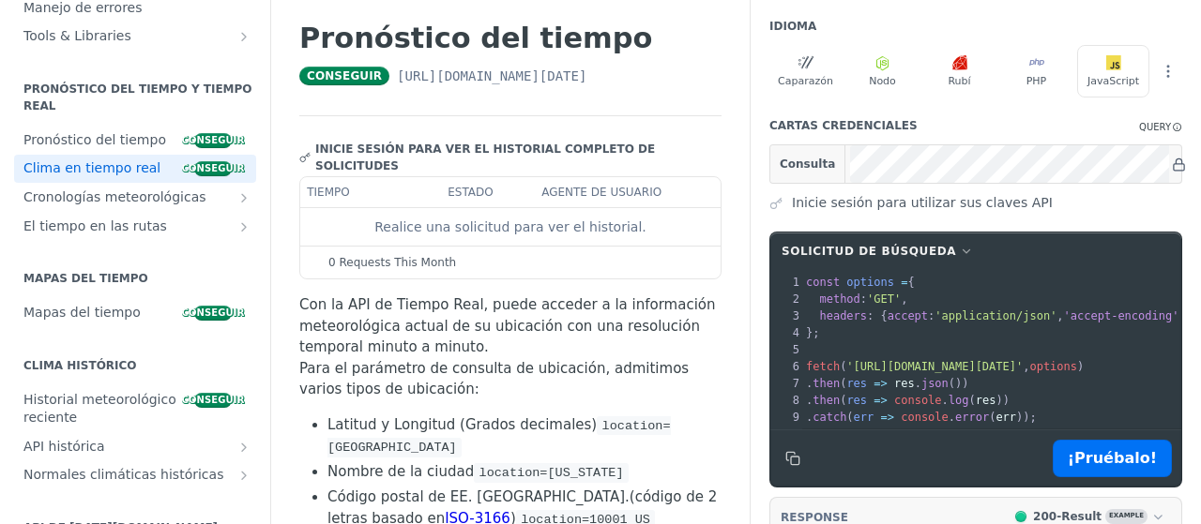
click at [934, 200] on font "Inicie sesión para utilizar sus claves API" at bounding box center [922, 202] width 261 height 15
